Goal: Task Accomplishment & Management: Use online tool/utility

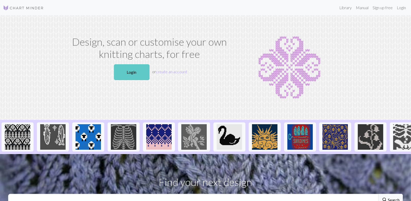
click at [132, 77] on link "Login" at bounding box center [132, 72] width 36 height 16
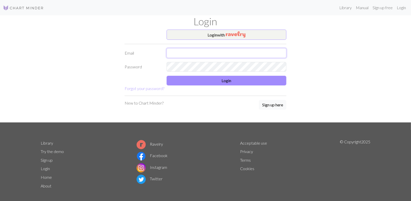
click at [187, 54] on input "text" at bounding box center [227, 53] width 120 height 10
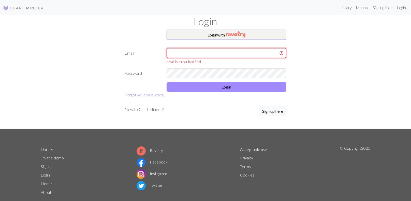
click at [181, 53] on input "text" at bounding box center [227, 53] width 120 height 10
type input "[EMAIL_ADDRESS][DOMAIN_NAME]"
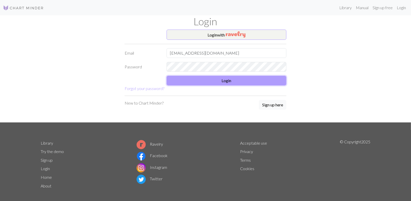
click at [184, 79] on button "Login" at bounding box center [227, 81] width 120 height 10
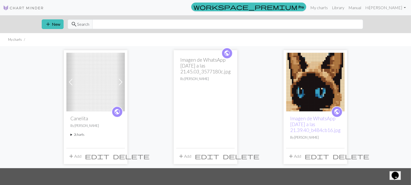
click at [121, 83] on span at bounding box center [121, 82] width 8 height 8
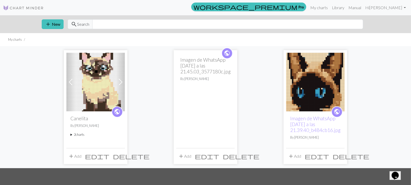
click at [95, 94] on img at bounding box center [95, 82] width 59 height 59
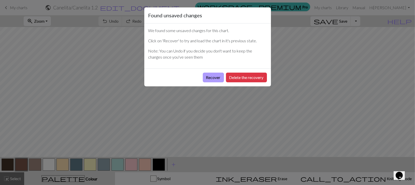
click at [209, 77] on button "Recover" at bounding box center [213, 78] width 21 height 10
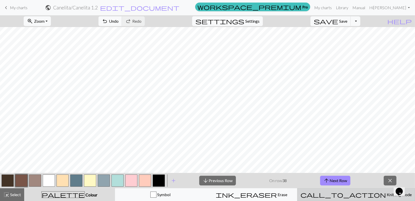
click at [313, 191] on span "call_to_action" at bounding box center [344, 194] width 86 height 7
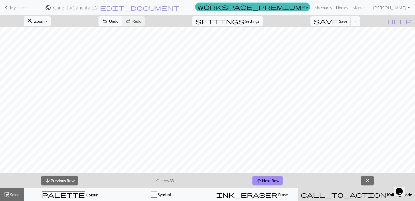
scroll to position [74, 0]
click at [269, 177] on button "arrow_upward Next Row" at bounding box center [268, 180] width 30 height 10
click at [273, 182] on button "arrow_upward Next Row" at bounding box center [268, 180] width 30 height 10
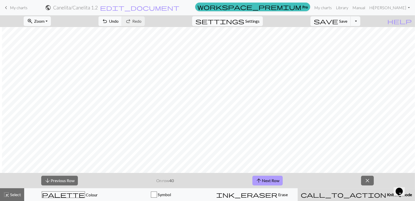
click at [271, 181] on button "arrow_upward Next Row" at bounding box center [268, 180] width 30 height 10
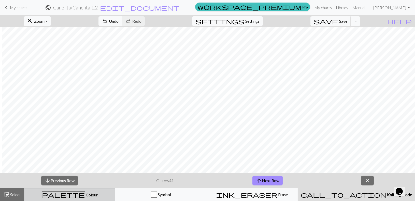
click at [64, 192] on span "palette" at bounding box center [63, 194] width 43 height 7
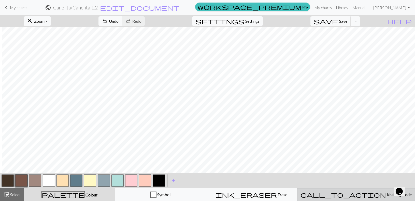
click at [372, 193] on span "call_to_action" at bounding box center [344, 194] width 86 height 7
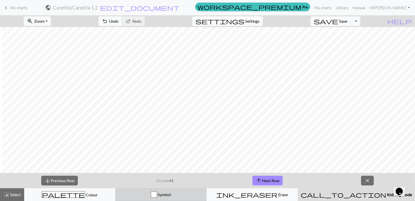
click at [124, 198] on button "Symbol" at bounding box center [160, 194] width 91 height 13
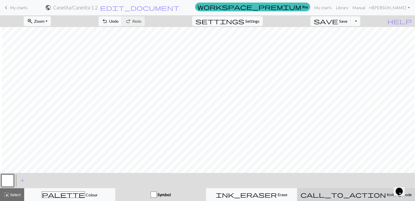
click at [332, 192] on span "call_to_action" at bounding box center [344, 194] width 86 height 7
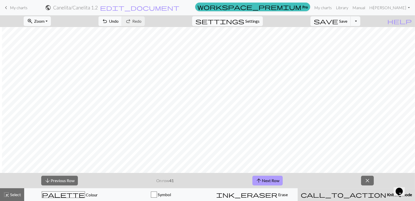
click at [276, 183] on button "arrow_upward Next Row" at bounding box center [268, 180] width 30 height 10
